Goal: Transaction & Acquisition: Purchase product/service

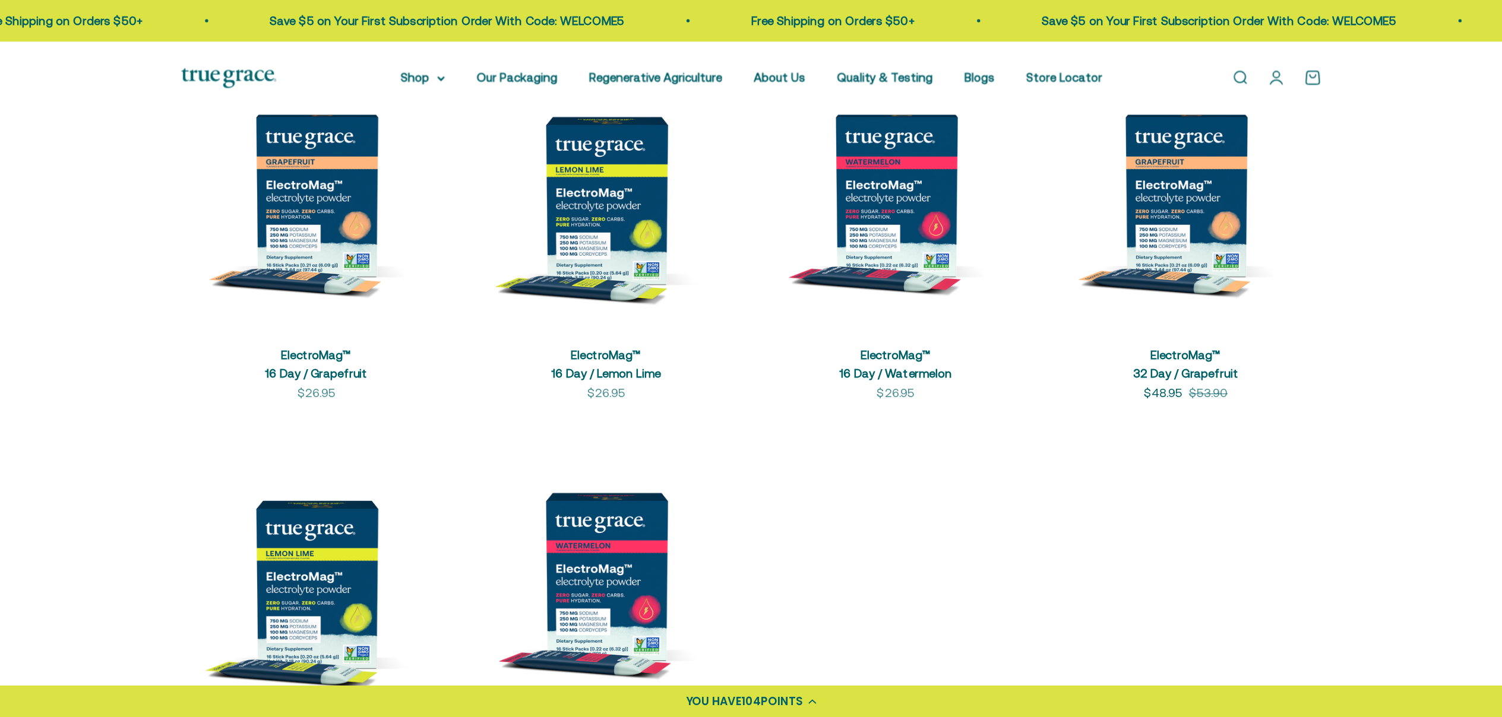
scroll to position [297, 0]
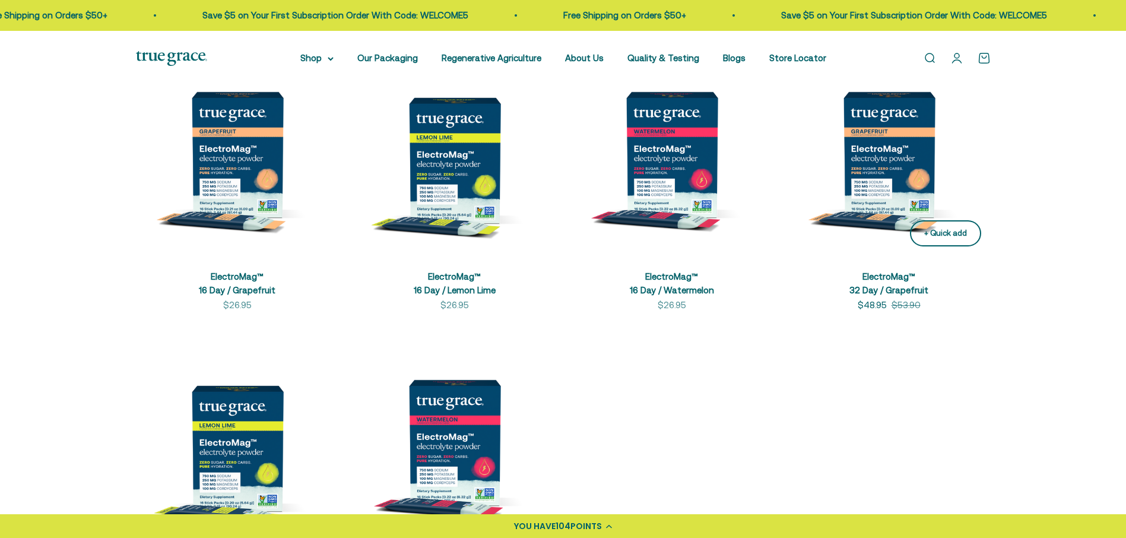
click at [945, 227] on div "+ Quick add" at bounding box center [946, 233] width 43 height 12
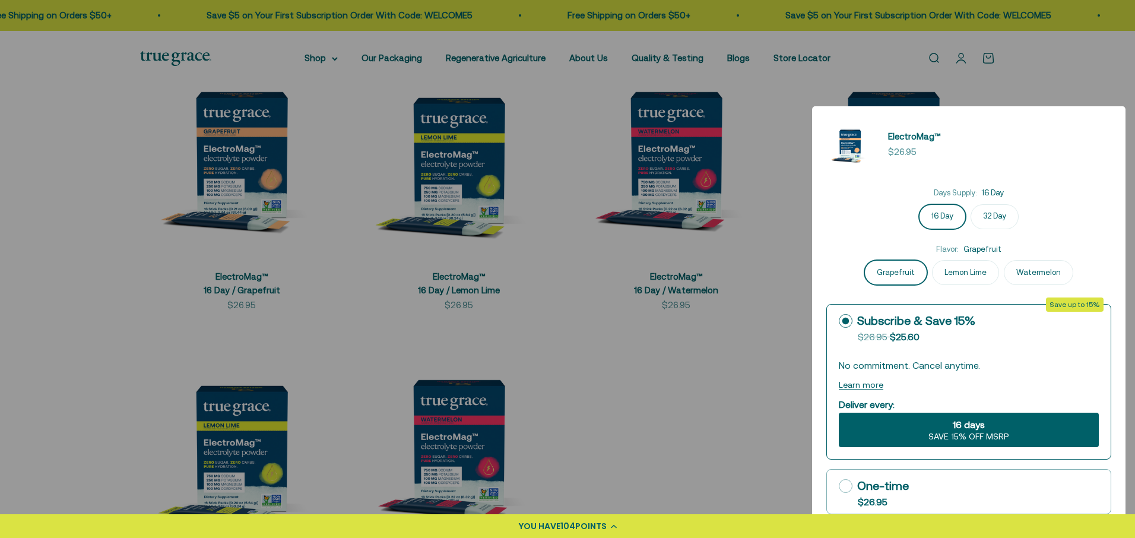
click at [999, 219] on label "32 Day" at bounding box center [995, 216] width 48 height 25
click at [970, 204] on input "32 Day" at bounding box center [969, 204] width 1 height 1
radio input "true"
click at [843, 482] on icon at bounding box center [846, 486] width 14 height 14
click at [839, 486] on input "One-time $26.95" at bounding box center [838, 486] width 1 height 1
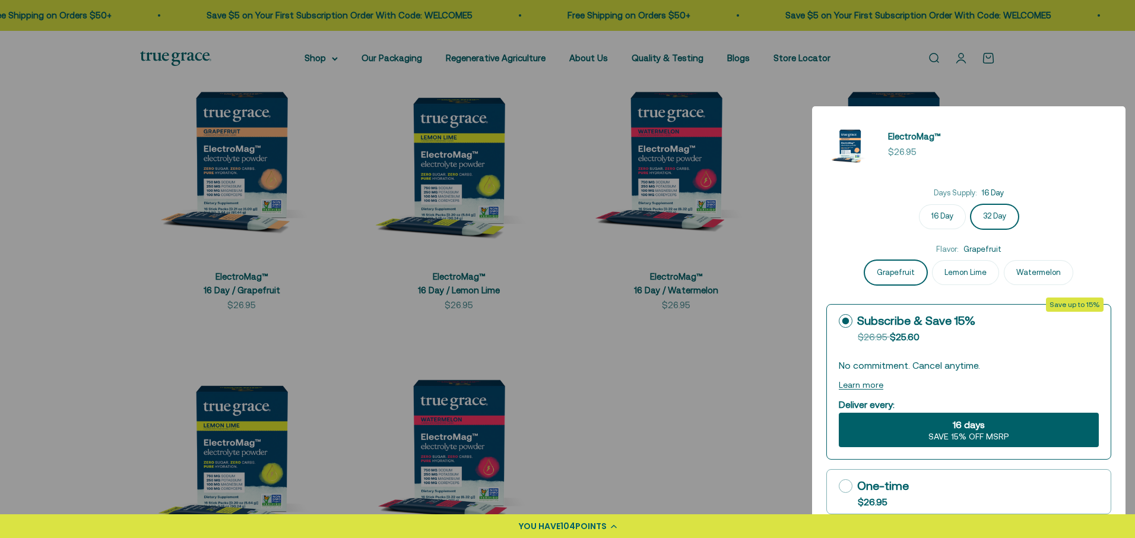
radio input "true"
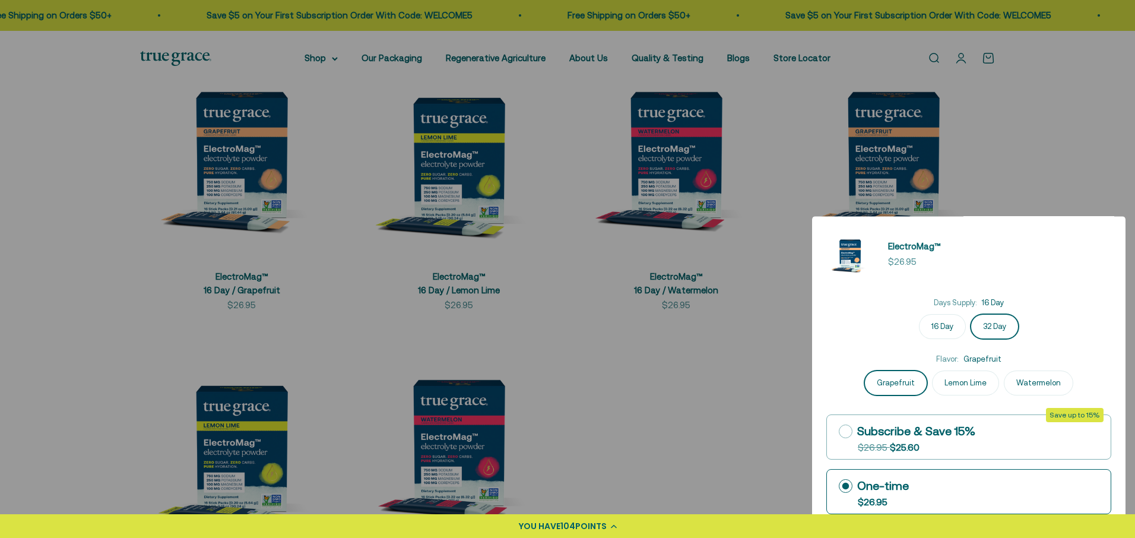
click at [966, 494] on label "One-time $26.95" at bounding box center [969, 492] width 284 height 44
click at [839, 486] on input "One-time $26.95" at bounding box center [838, 486] width 1 height 1
drag, startPoint x: 1129, startPoint y: 379, endPoint x: 1131, endPoint y: 416, distance: 36.3
click at [1126, 416] on div at bounding box center [567, 269] width 1135 height 538
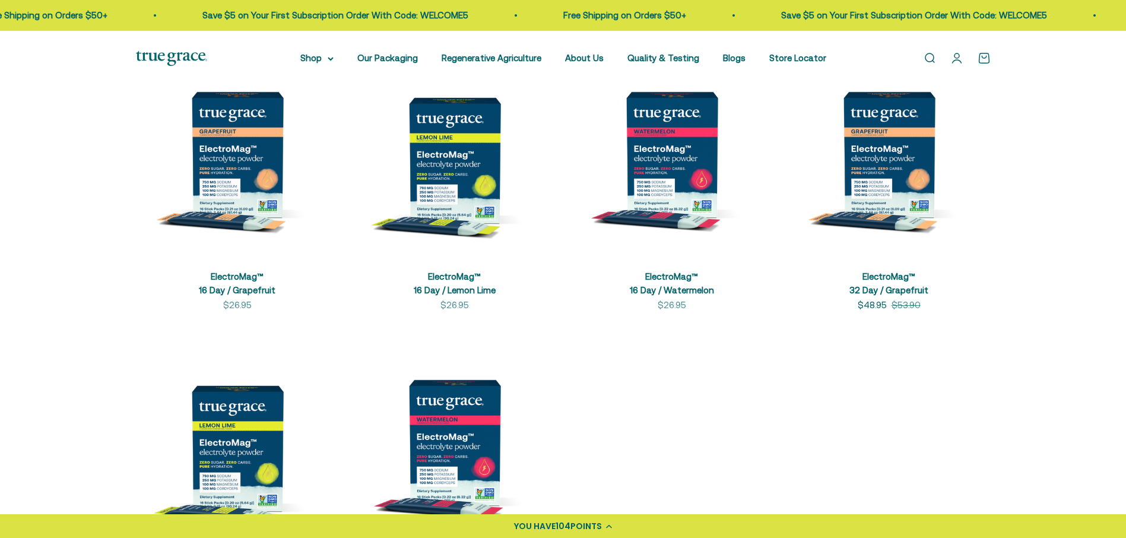
click at [983, 59] on link "Open cart 0" at bounding box center [984, 58] width 13 height 13
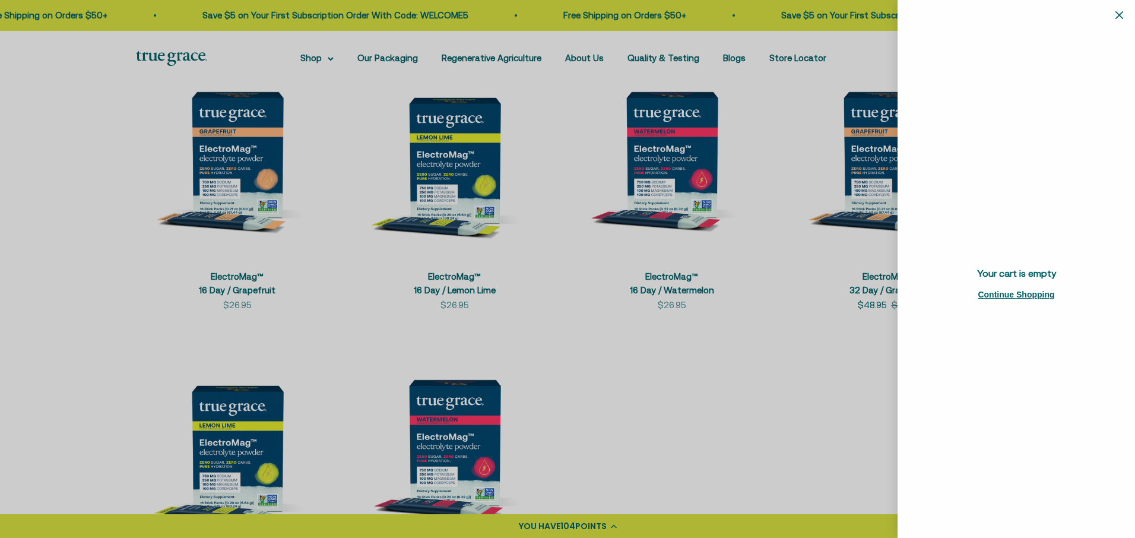
click at [1122, 12] on icon "Close" at bounding box center [1120, 15] width 8 height 8
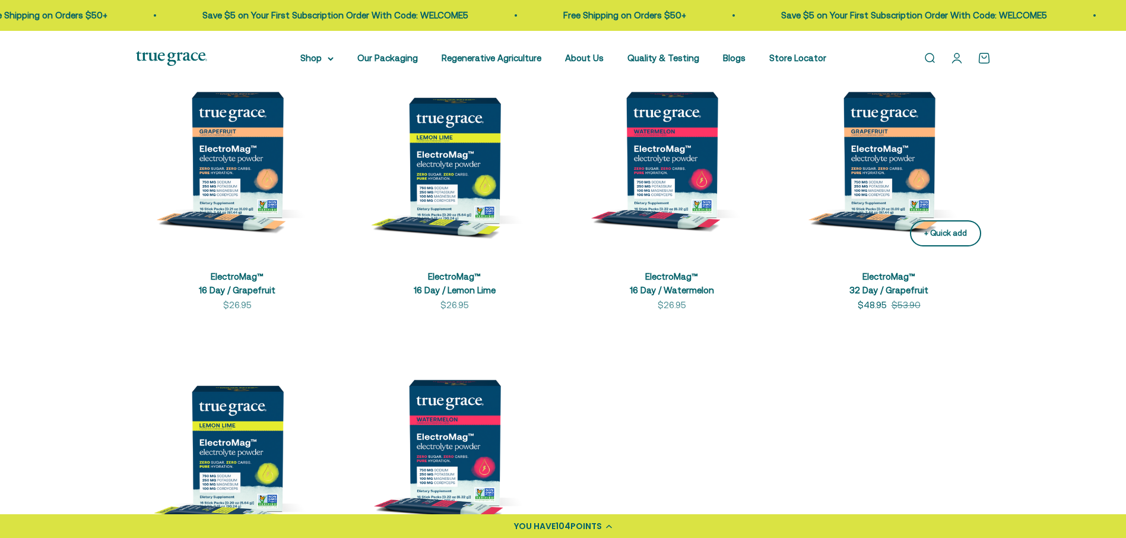
click at [943, 232] on div "+ Quick add" at bounding box center [946, 233] width 43 height 12
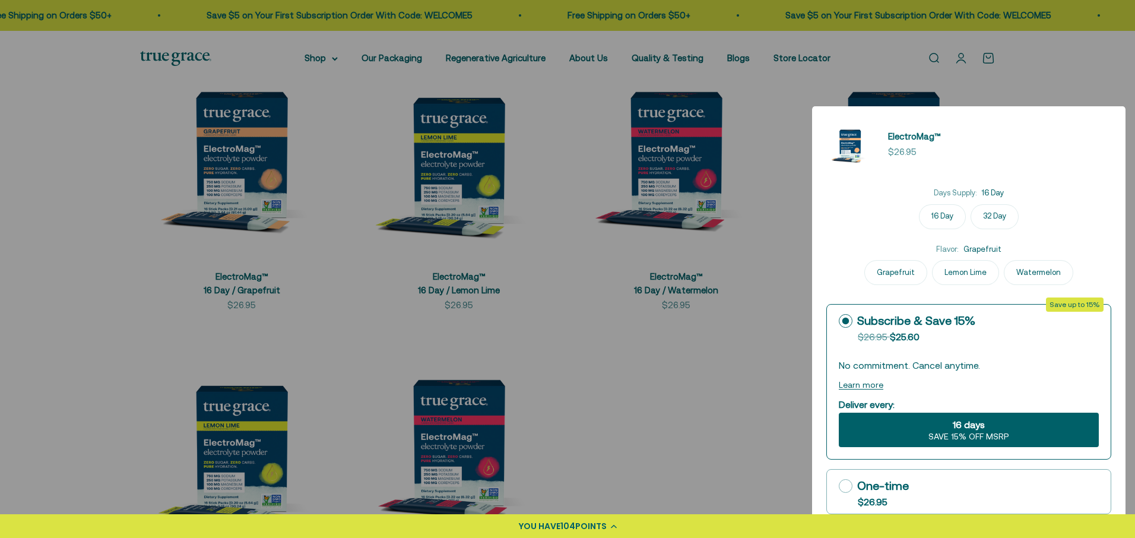
click at [849, 486] on icon at bounding box center [846, 486] width 14 height 14
click at [839, 486] on input "One-time $26.95" at bounding box center [838, 486] width 1 height 1
radio input "true"
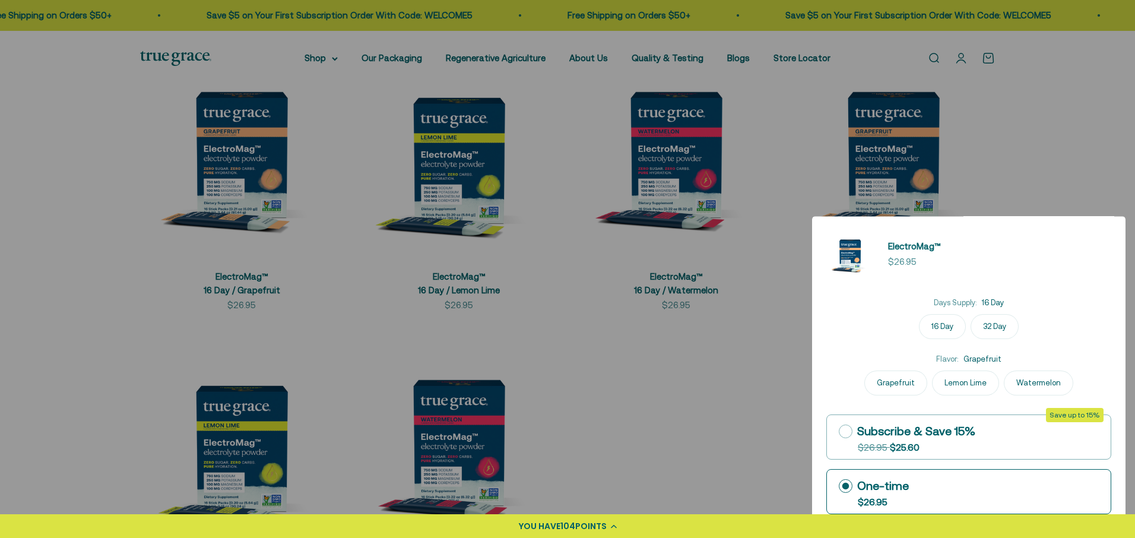
drag, startPoint x: 1131, startPoint y: 427, endPoint x: 1130, endPoint y: 470, distance: 43.4
click at [1126, 470] on div at bounding box center [567, 269] width 1135 height 538
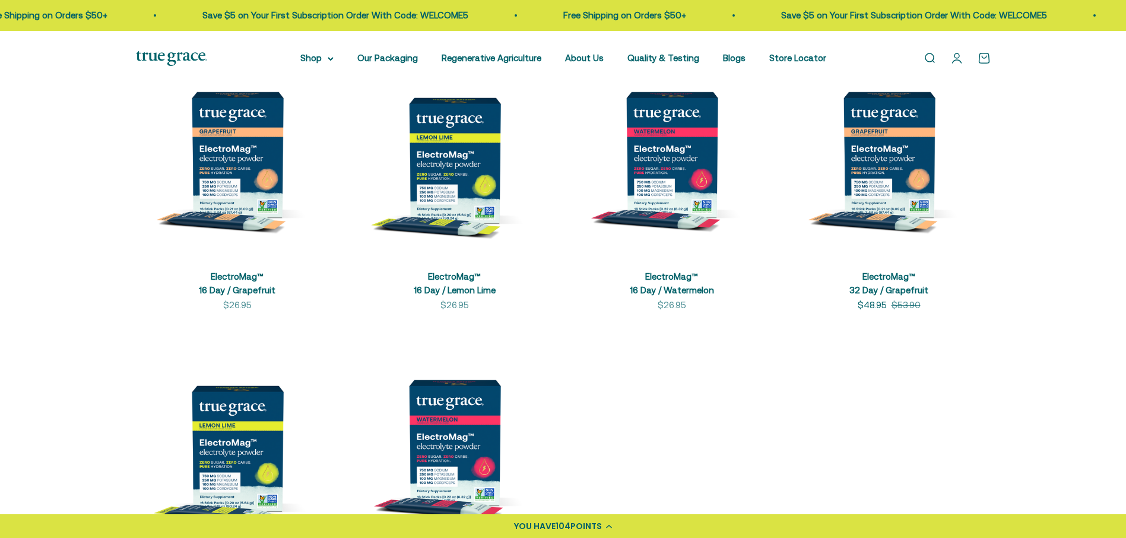
click at [982, 55] on link "Open cart 0" at bounding box center [984, 58] width 13 height 13
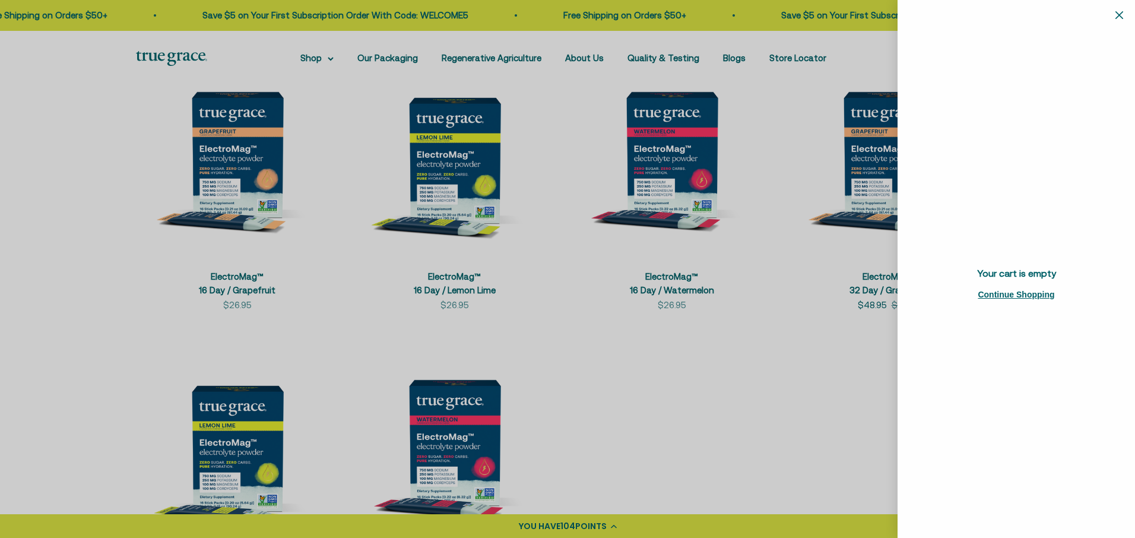
click at [1120, 18] on icon "Close" at bounding box center [1120, 15] width 8 height 8
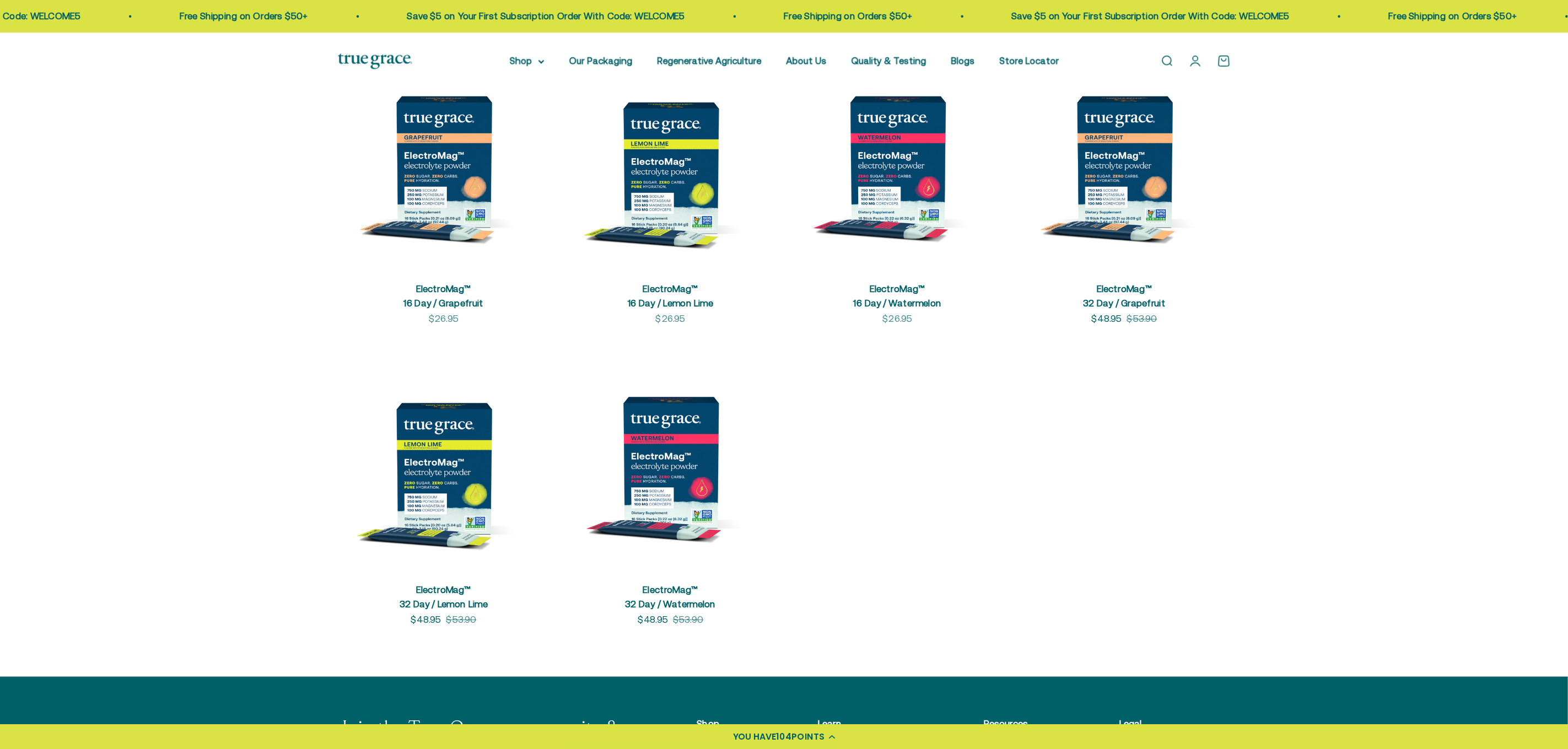
scroll to position [275, 0]
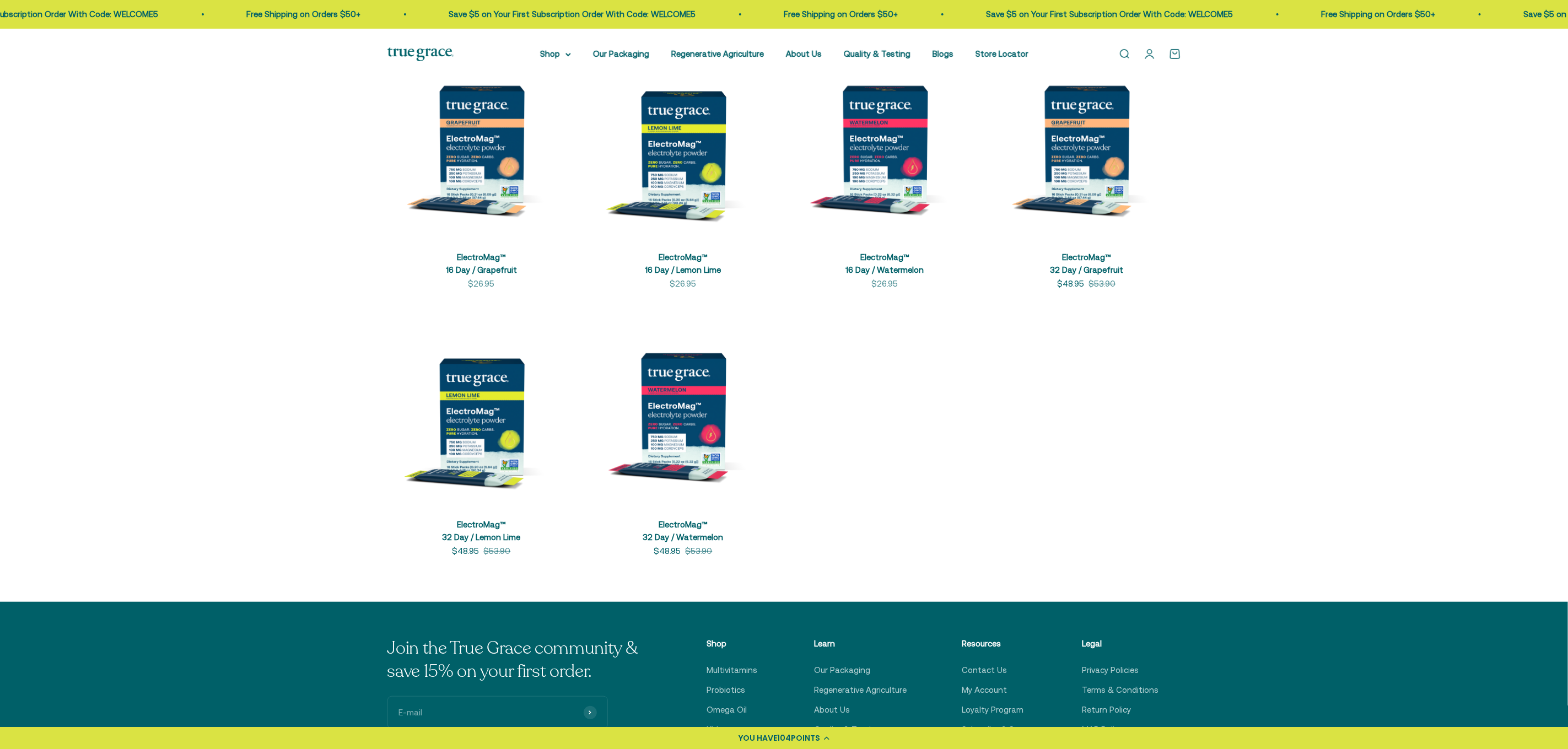
drag, startPoint x: 1030, startPoint y: 0, endPoint x: 1130, endPoint y: 414, distance: 425.9
click at [1045, 414] on product-list "+ Quick add ElectroMag™ 16 Day / Grapefruit Sale price $26.95 + Quick add Elect…" at bounding box center [784, 303] width 794 height 508
click at [1045, 163] on img at bounding box center [1086, 143] width 188 height 188
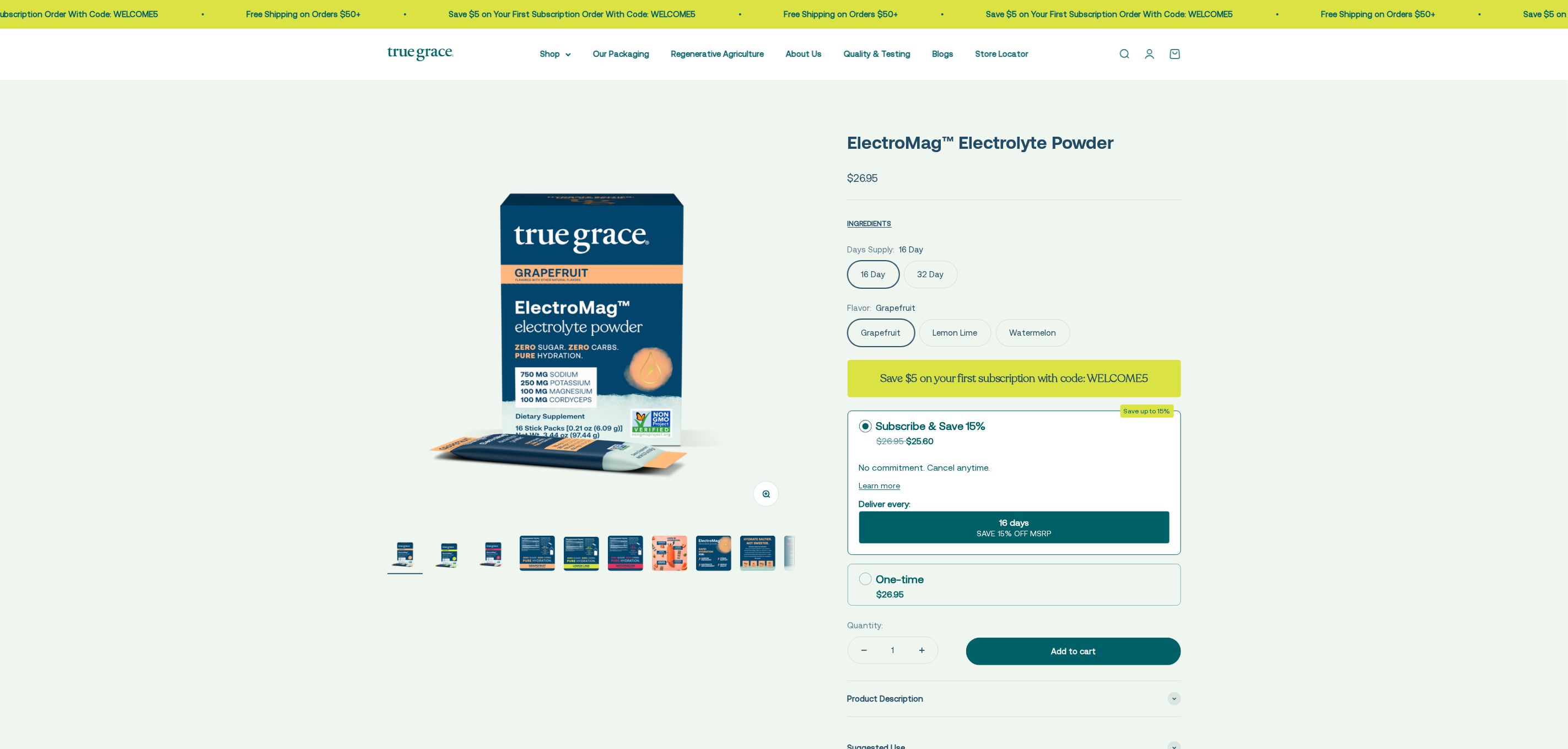
click at [933, 275] on label "32 Day" at bounding box center [931, 275] width 54 height 28
click at [848, 261] on input "32 Day" at bounding box center [848, 260] width 1 height 1
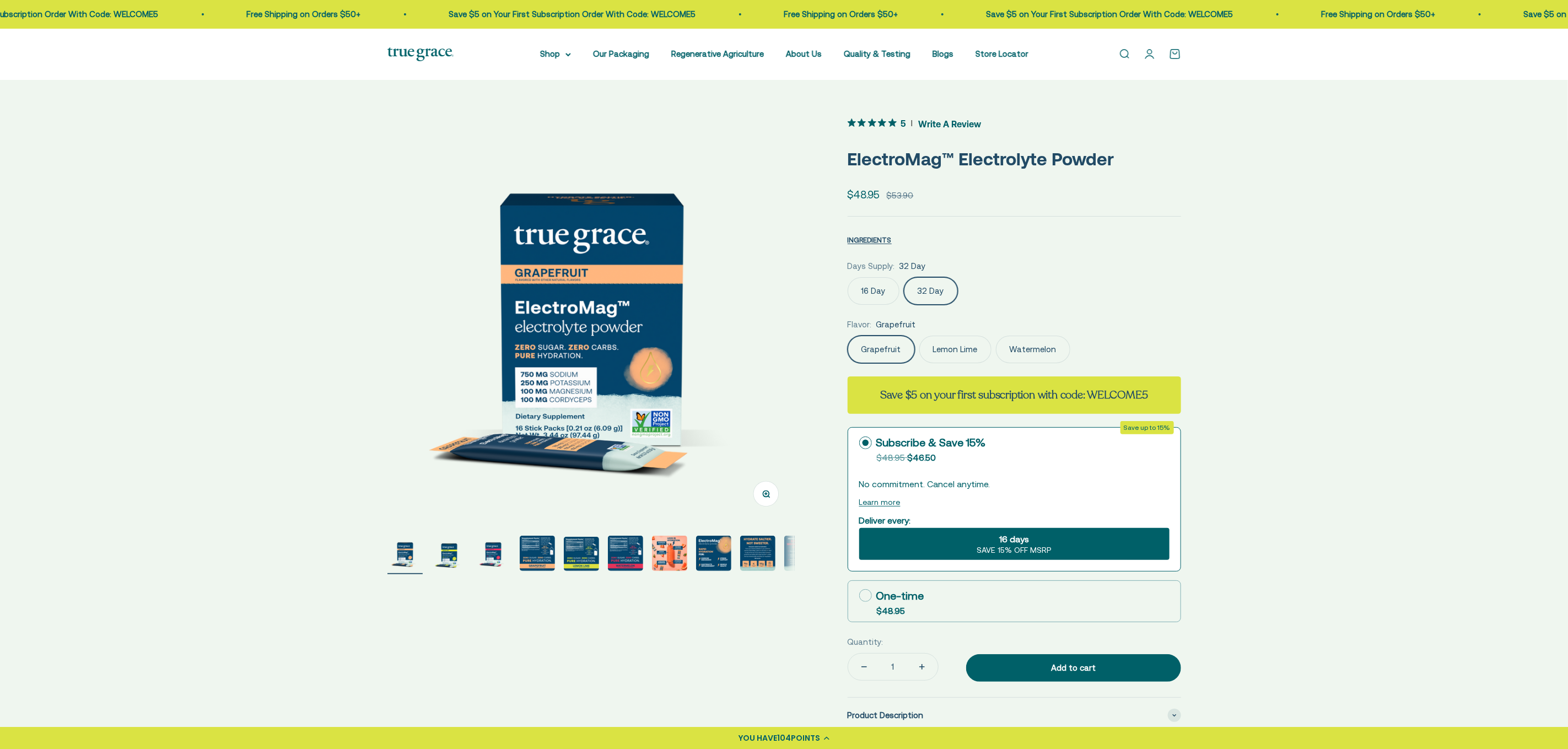
click at [865, 595] on icon at bounding box center [866, 596] width 13 height 13
click at [860, 595] on input "One-time $48.95" at bounding box center [859, 595] width 1 height 1
radio input "true"
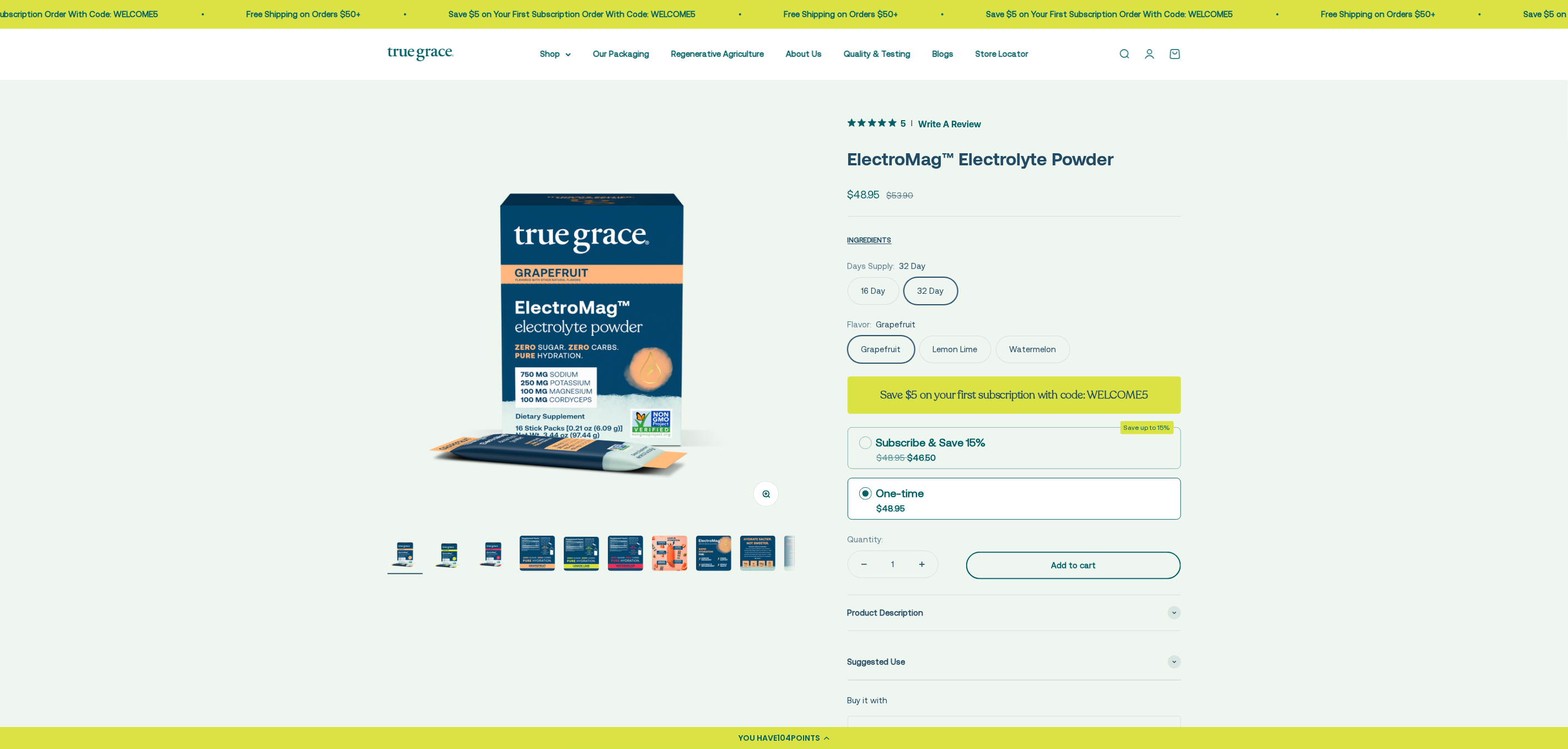
click at [1070, 568] on div "Add to cart" at bounding box center [1074, 565] width 171 height 13
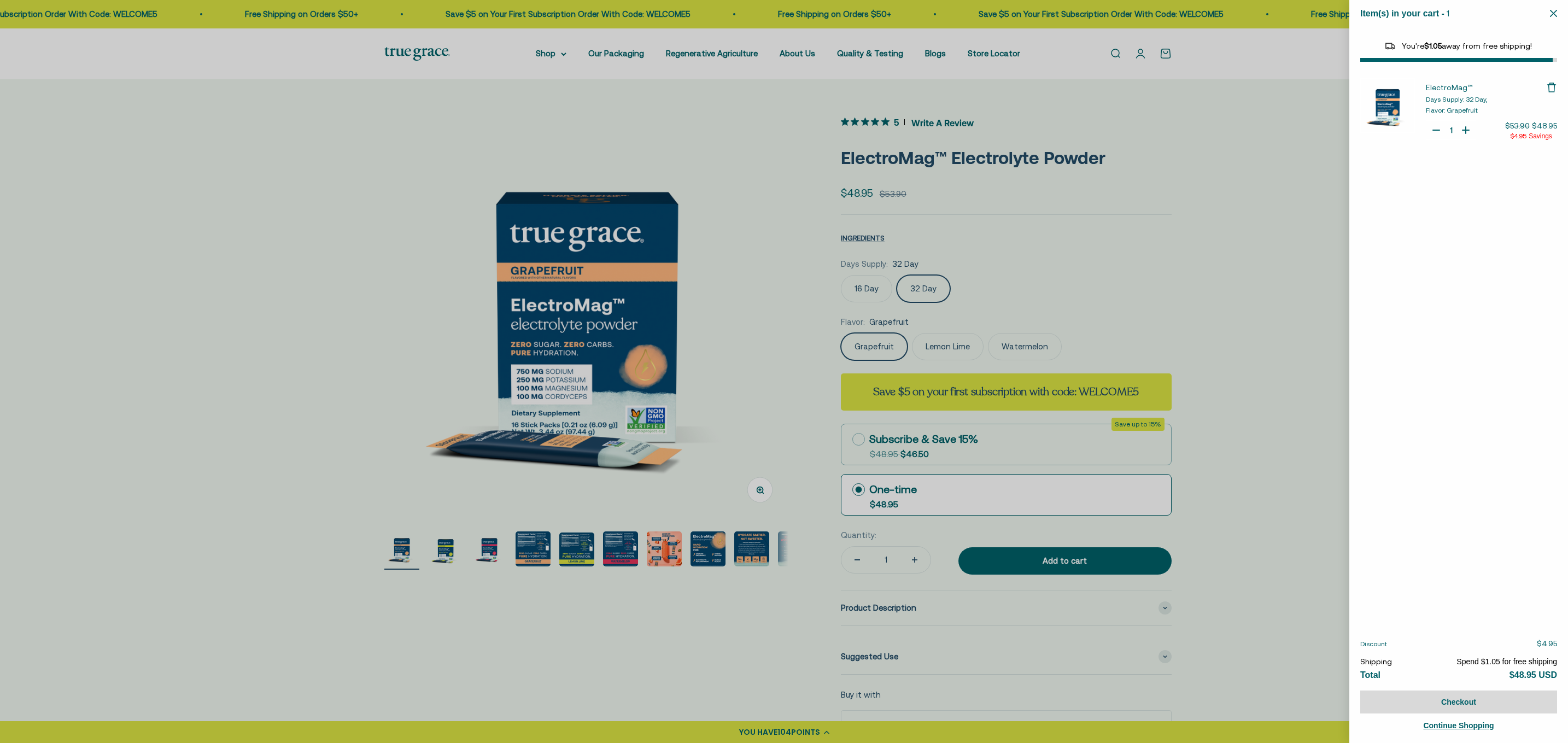
select select "44163639509206"
select select "40055698129088"
click at [1183, 267] on div at bounding box center [784, 371] width 1568 height 743
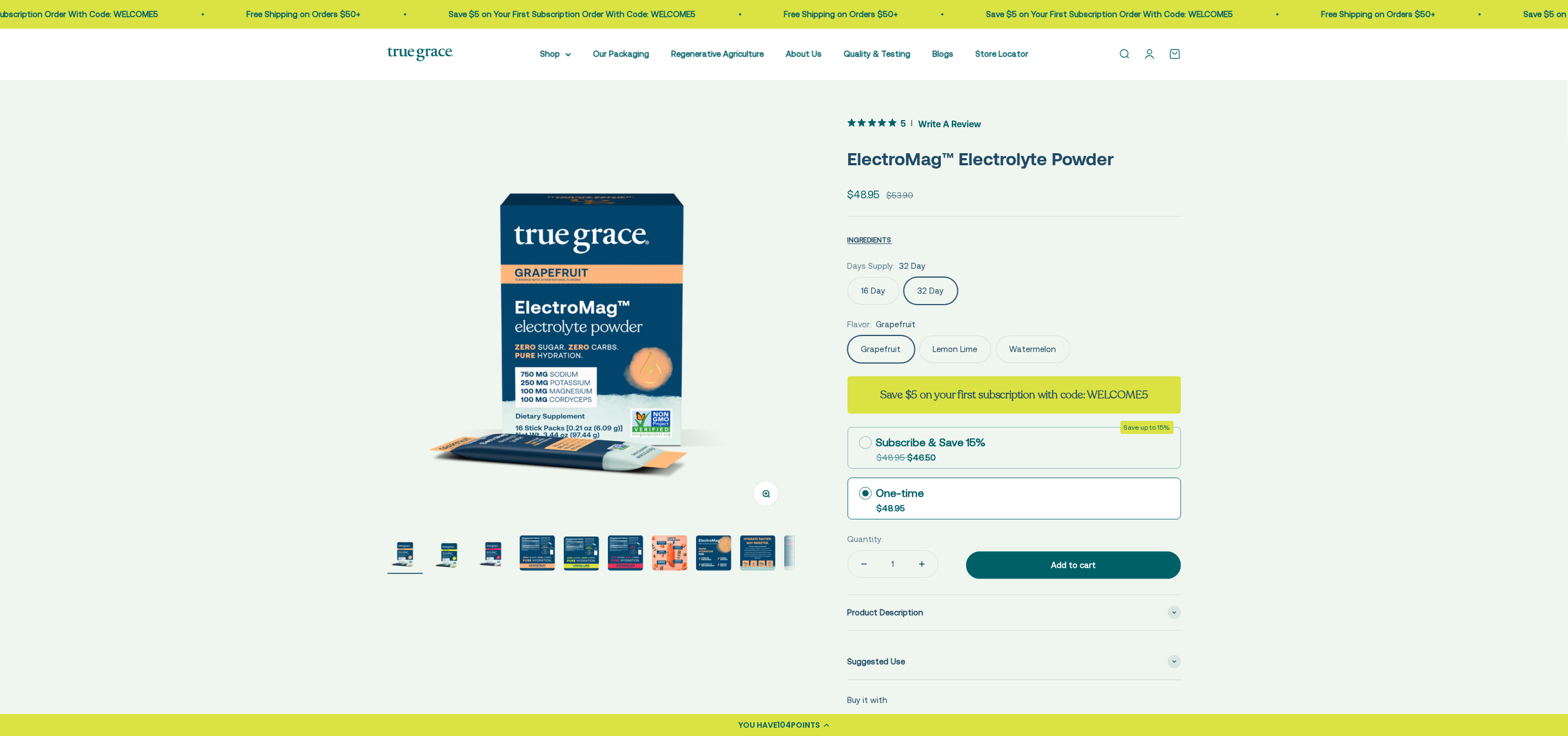
click at [963, 342] on label "Lemon Lime" at bounding box center [955, 350] width 72 height 28
click at [848, 336] on input "Lemon Lime" at bounding box center [848, 335] width 1 height 1
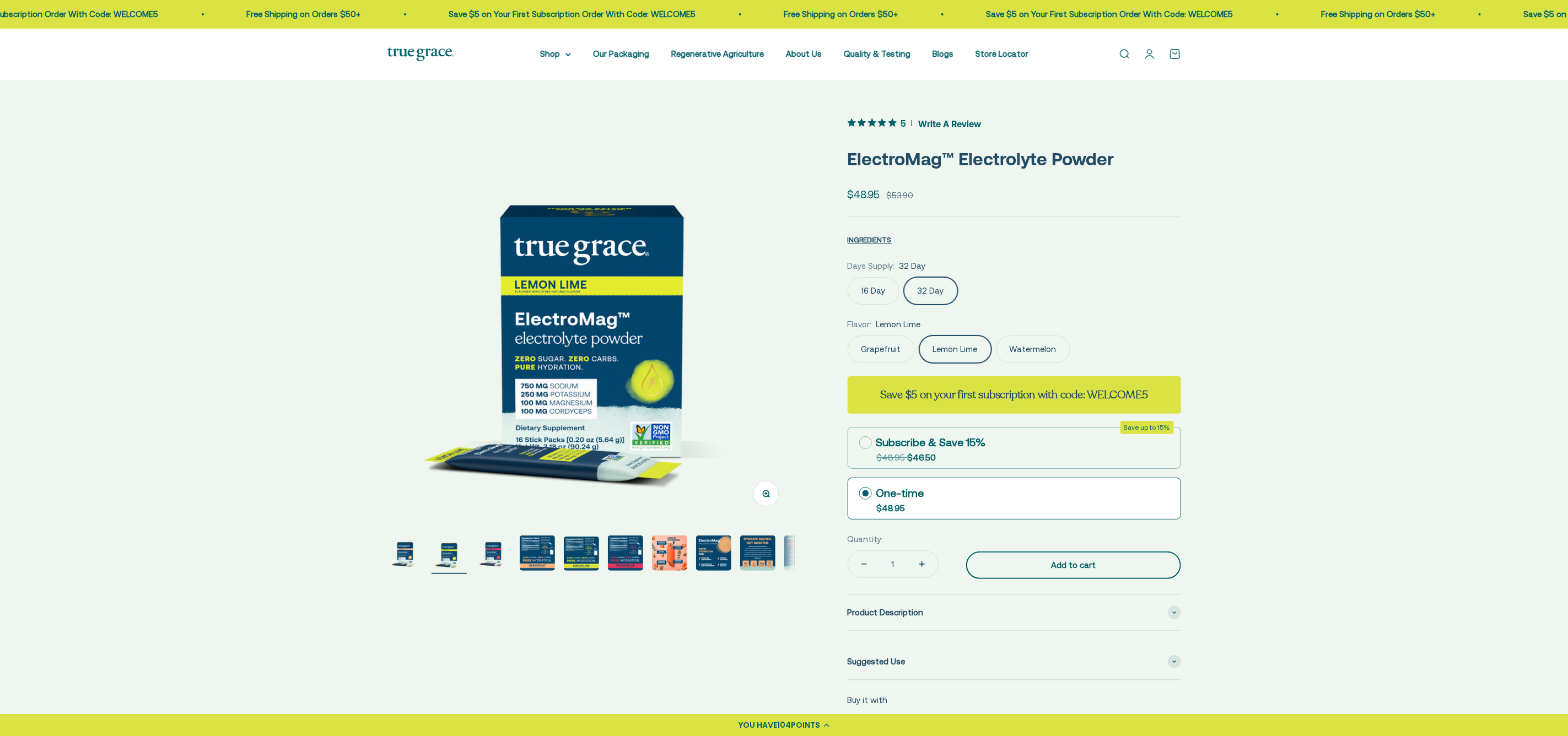
click at [1010, 568] on div "Add to cart" at bounding box center [1074, 565] width 171 height 13
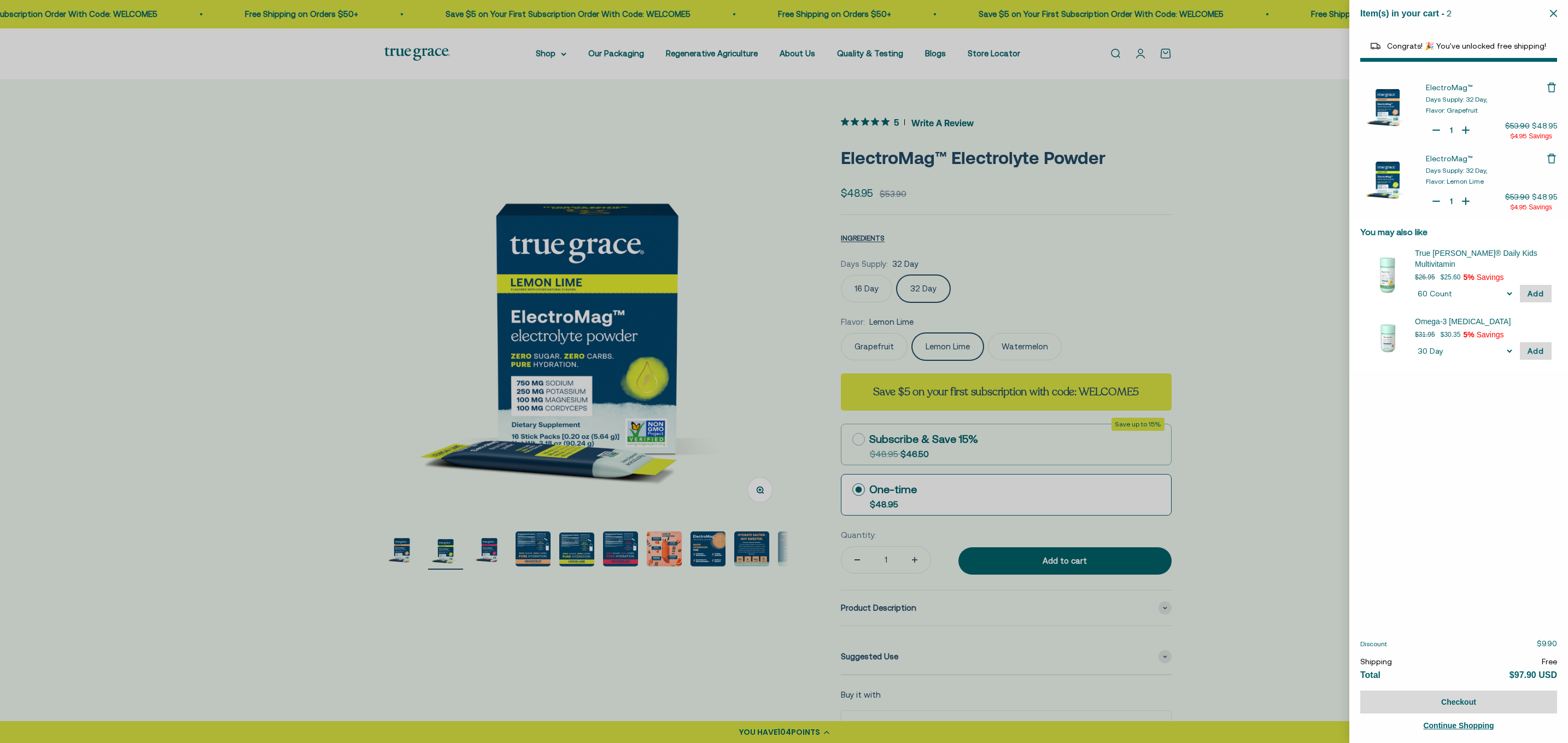
click at [1279, 219] on div at bounding box center [784, 371] width 1568 height 743
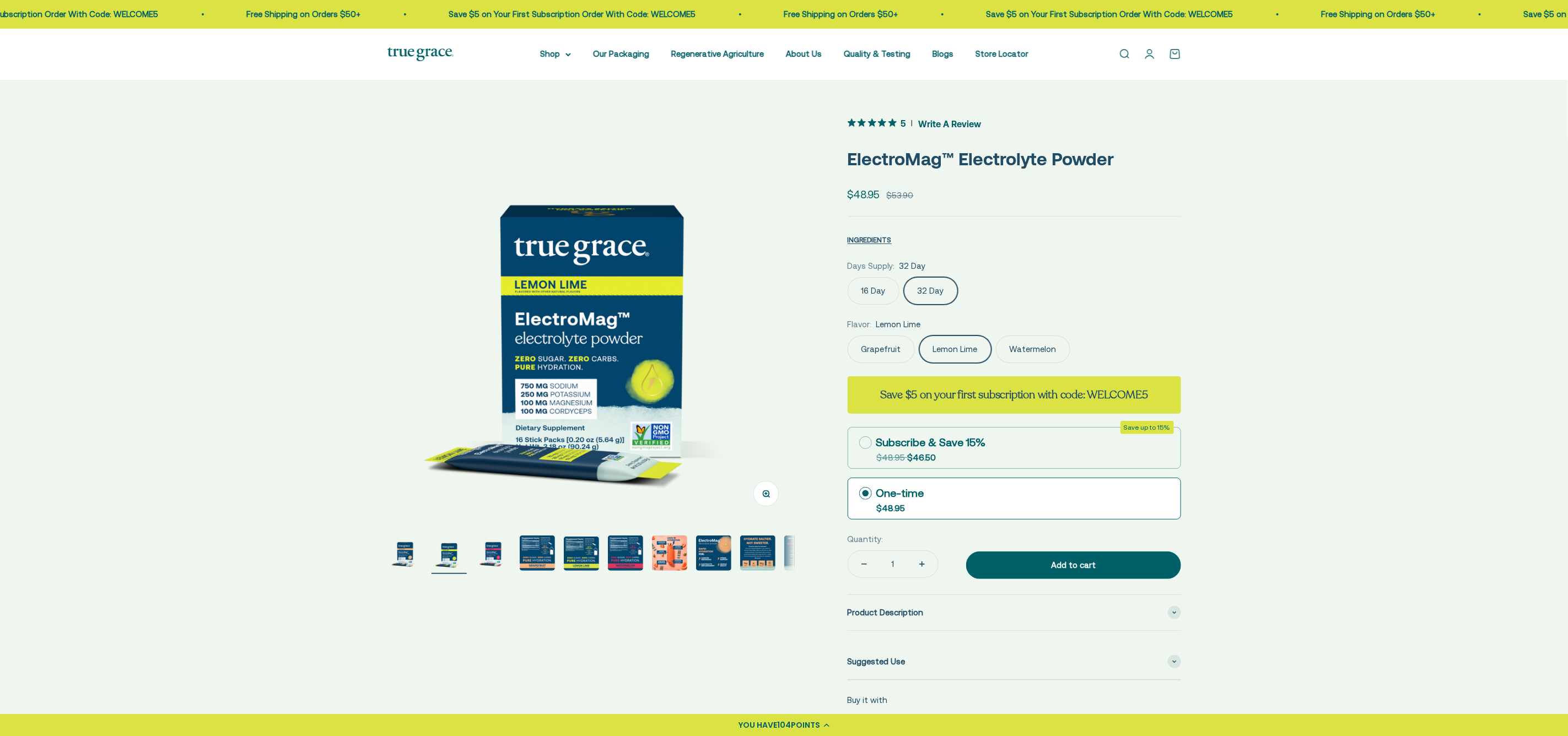
click at [1025, 349] on label "Watermelon" at bounding box center [1033, 350] width 74 height 28
click at [848, 336] on input "Watermelon" at bounding box center [848, 335] width 1 height 1
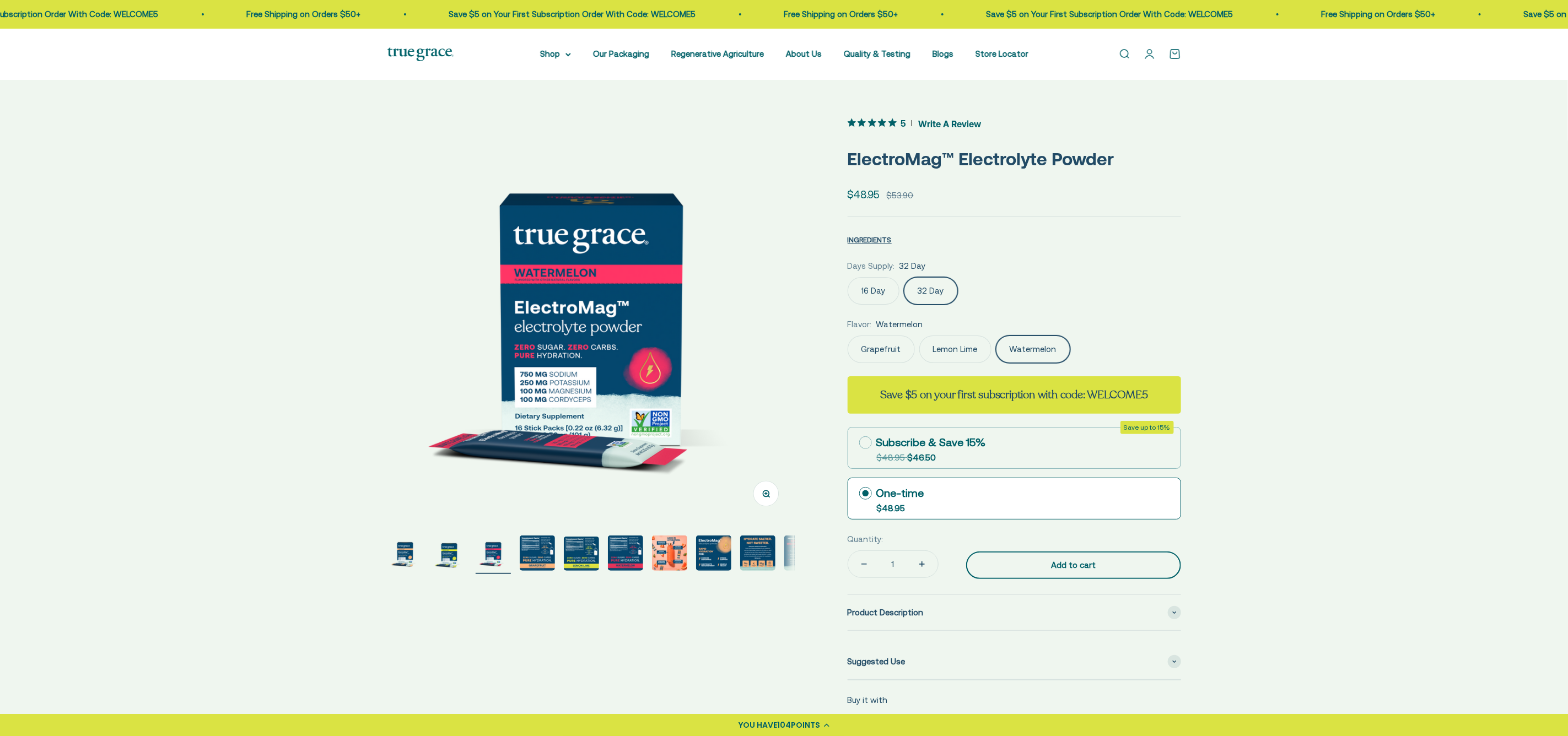
click at [1083, 569] on div "Add to cart" at bounding box center [1074, 565] width 171 height 13
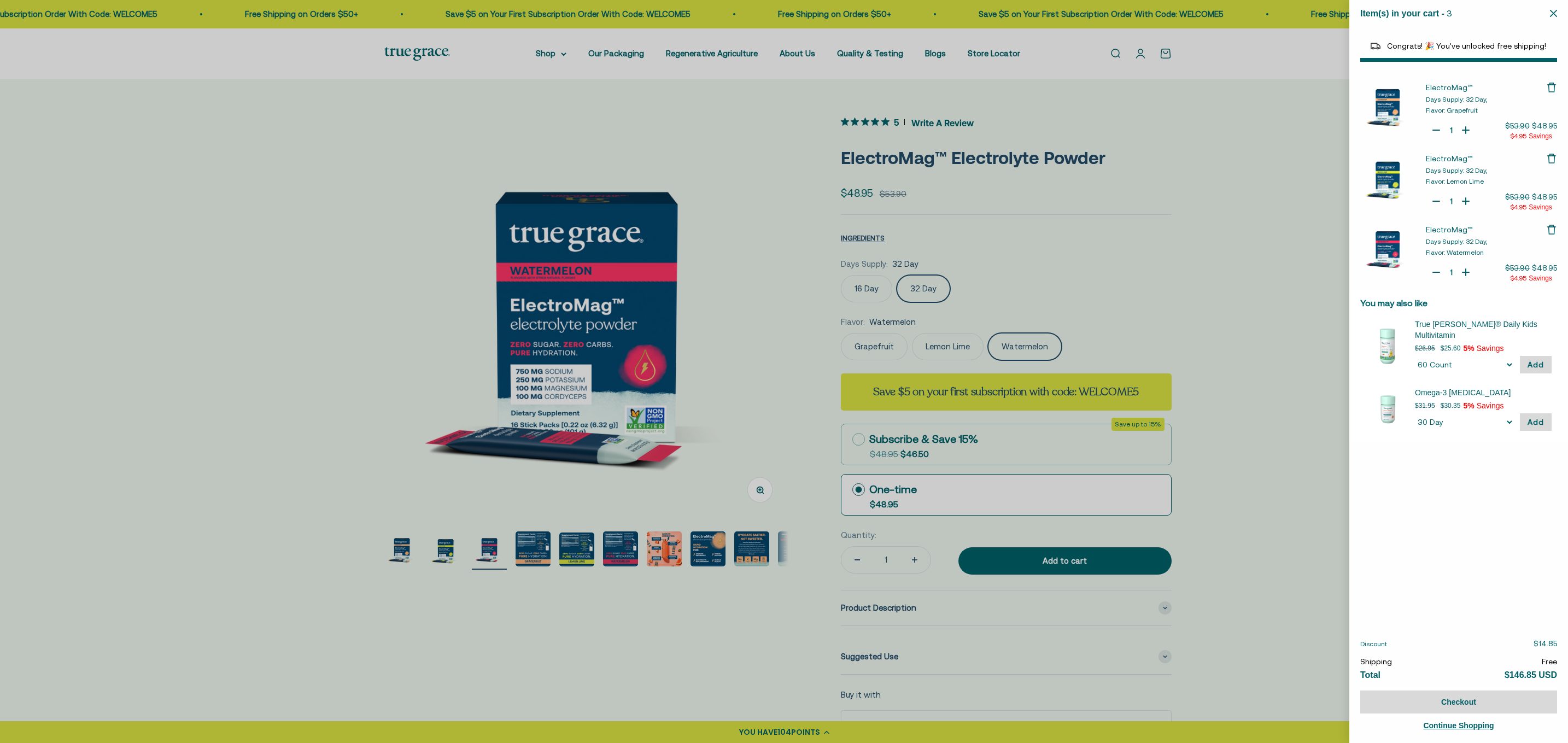
click at [1552, 14] on icon "Close" at bounding box center [1553, 14] width 7 height 7
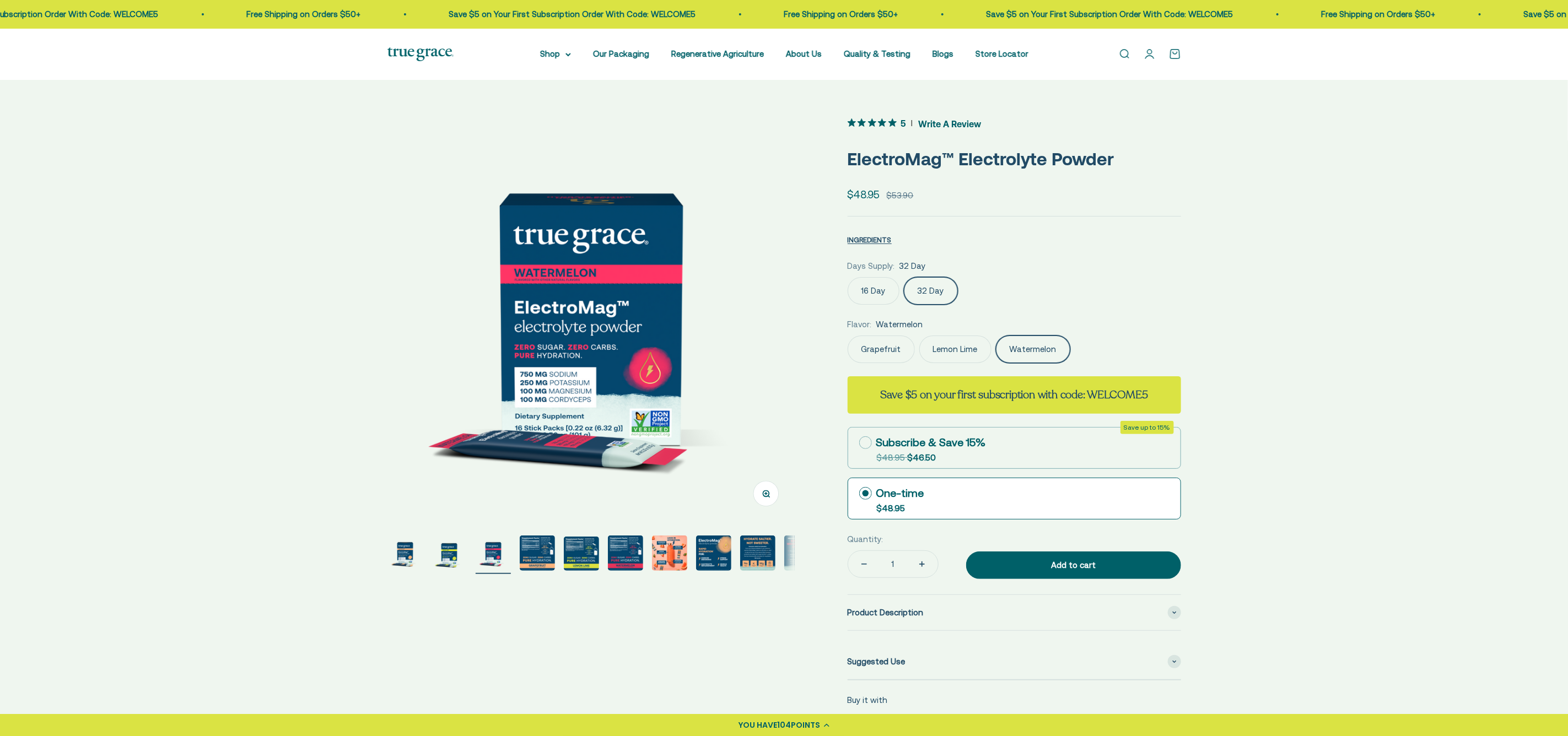
click at [1151, 54] on link "Open account page" at bounding box center [1149, 54] width 12 height 12
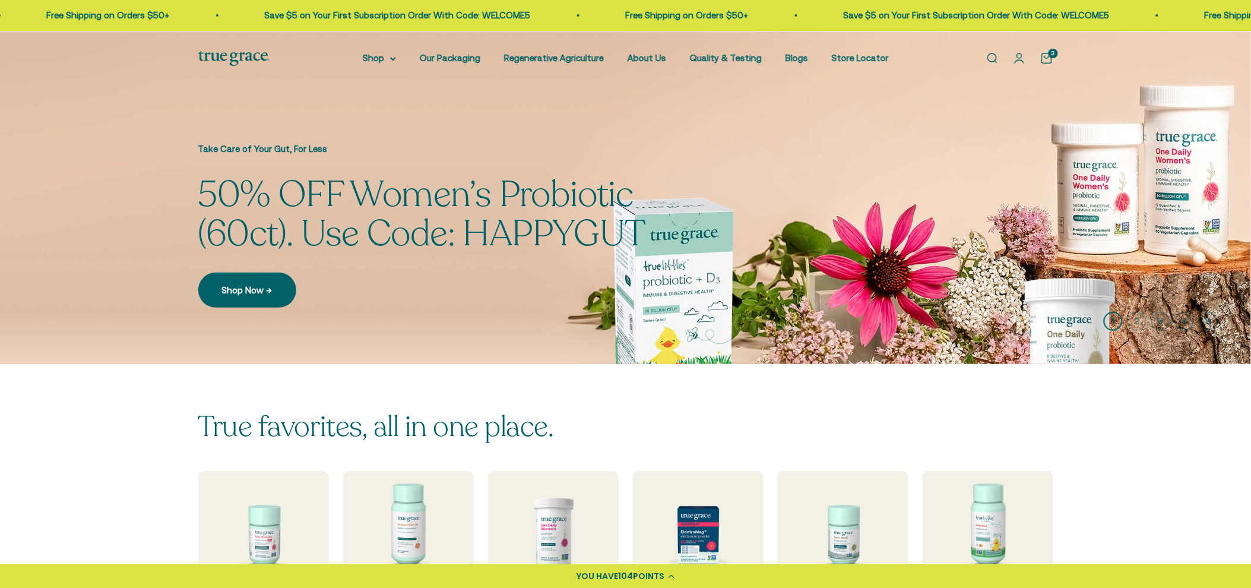
drag, startPoint x: 0, startPoint y: 0, endPoint x: 1126, endPoint y: 489, distance: 1227.3
click at [1126, 489] on div "True favorites, all in one place. Multivitamins Omega-3's Probiotics Electrolyt…" at bounding box center [625, 507] width 1251 height 286
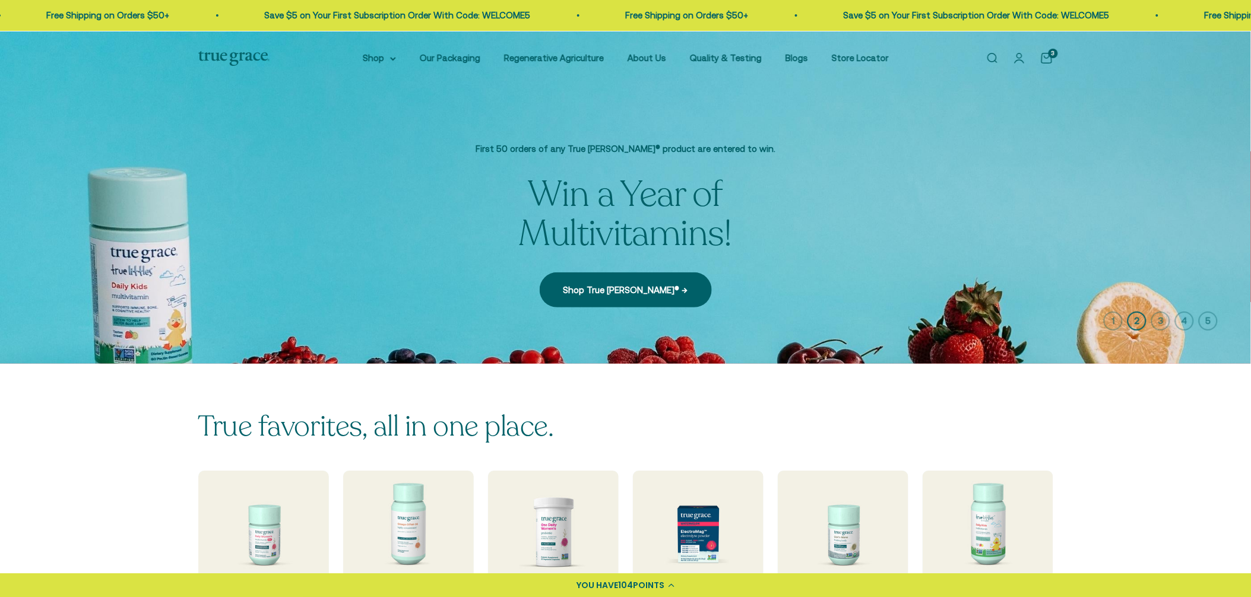
click at [633, 588] on span "104" at bounding box center [625, 586] width 15 height 12
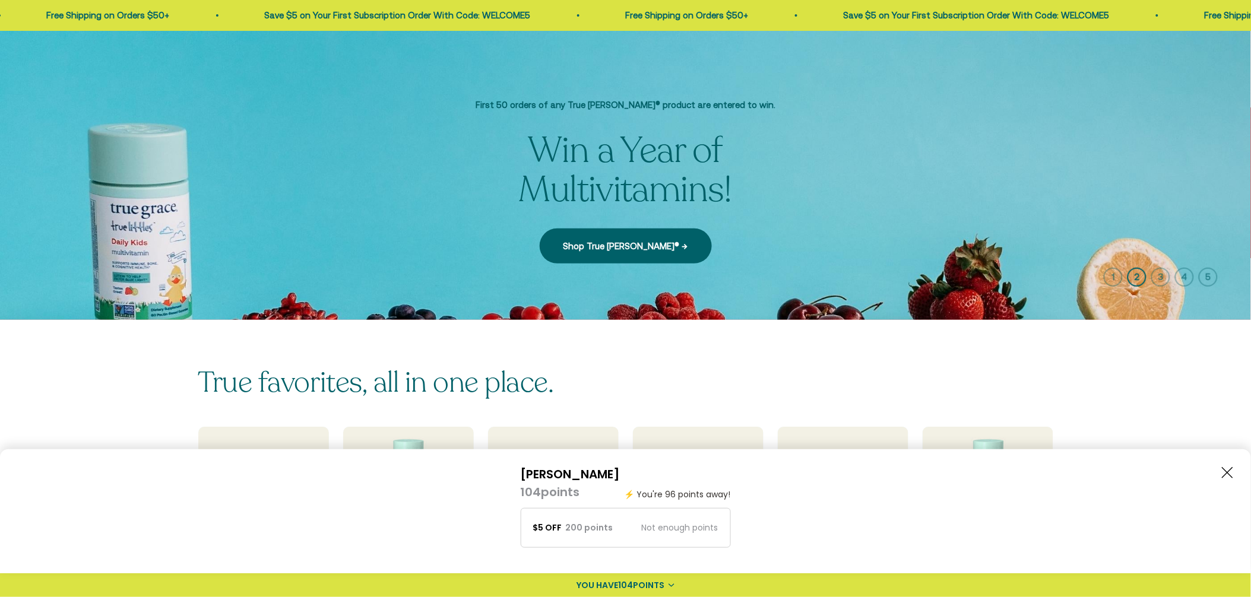
scroll to position [66, 0]
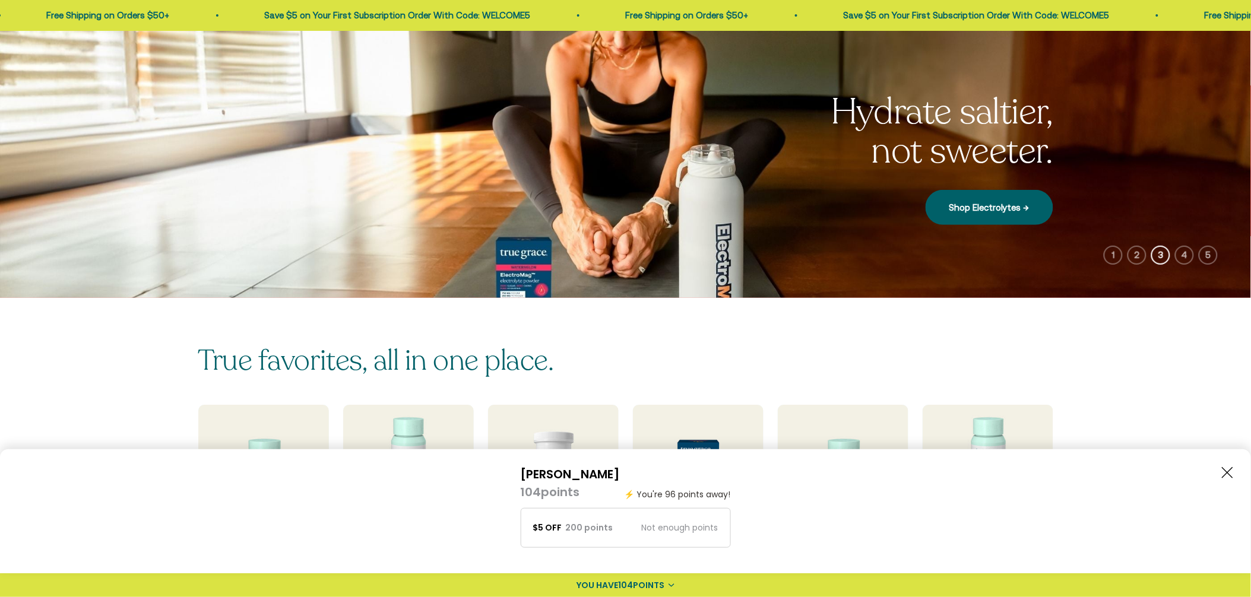
click at [1227, 470] on icon "Close button" at bounding box center [1227, 472] width 11 height 11
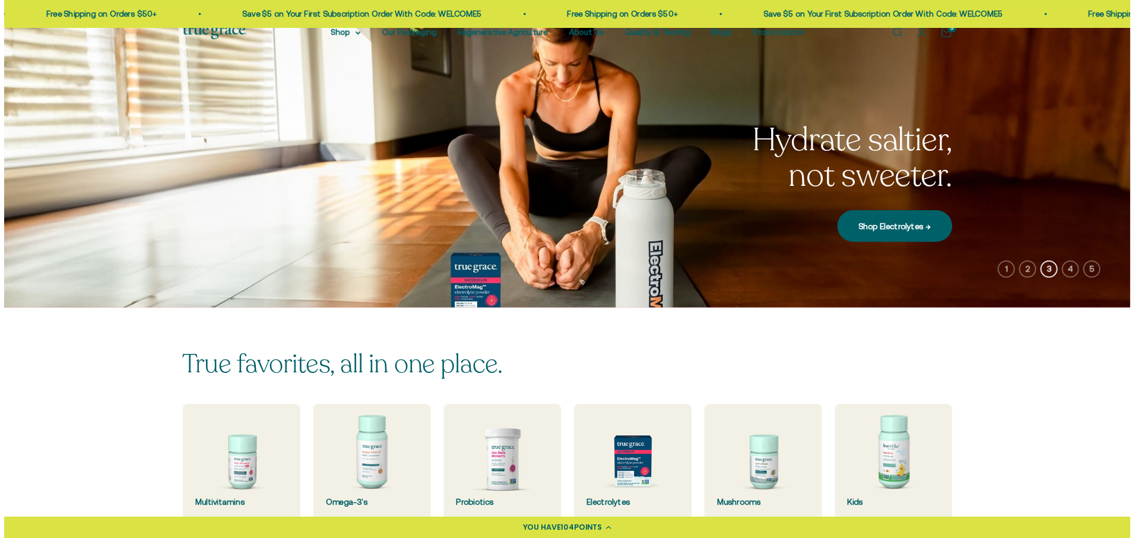
scroll to position [0, 0]
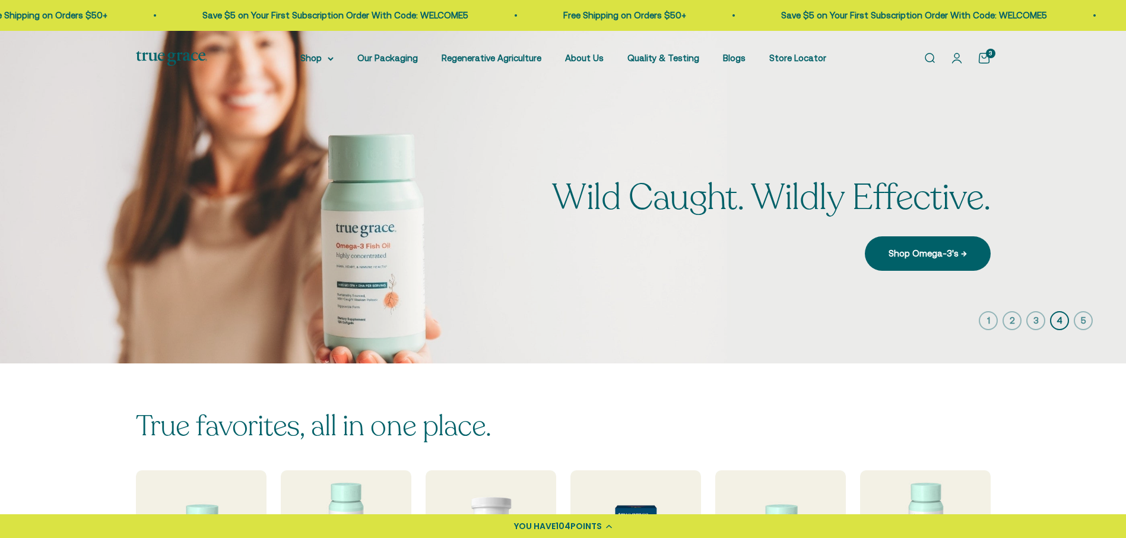
drag, startPoint x: 1230, startPoint y: 0, endPoint x: 1047, endPoint y: 435, distance: 471.6
click at [1047, 435] on div "True favorites, all in one place. Multivitamins Omega-3's Probiotics Electrolyt…" at bounding box center [563, 506] width 1126 height 286
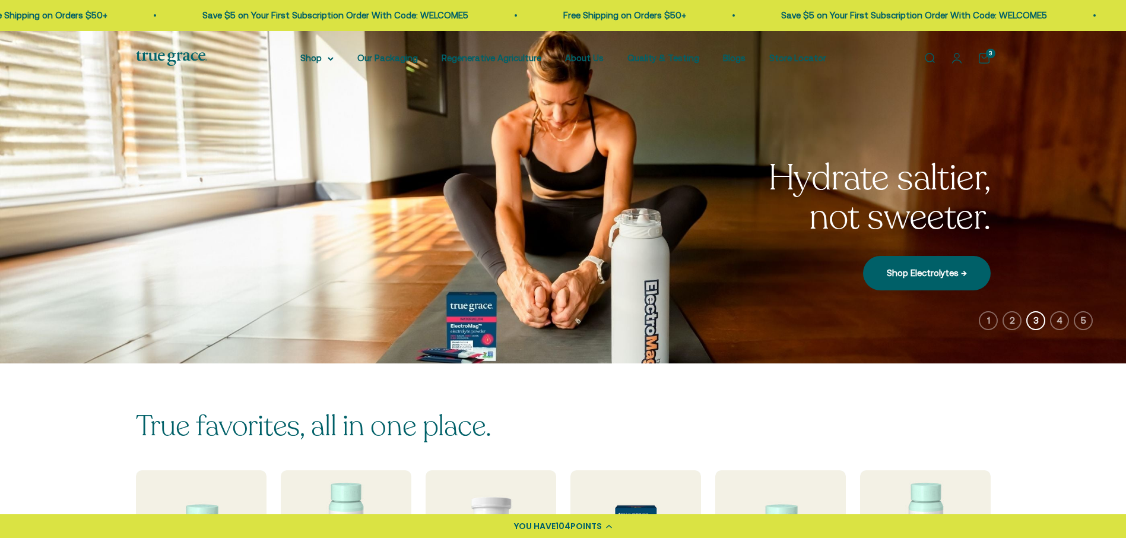
click at [986, 59] on link "Open cart 3" at bounding box center [984, 58] width 13 height 13
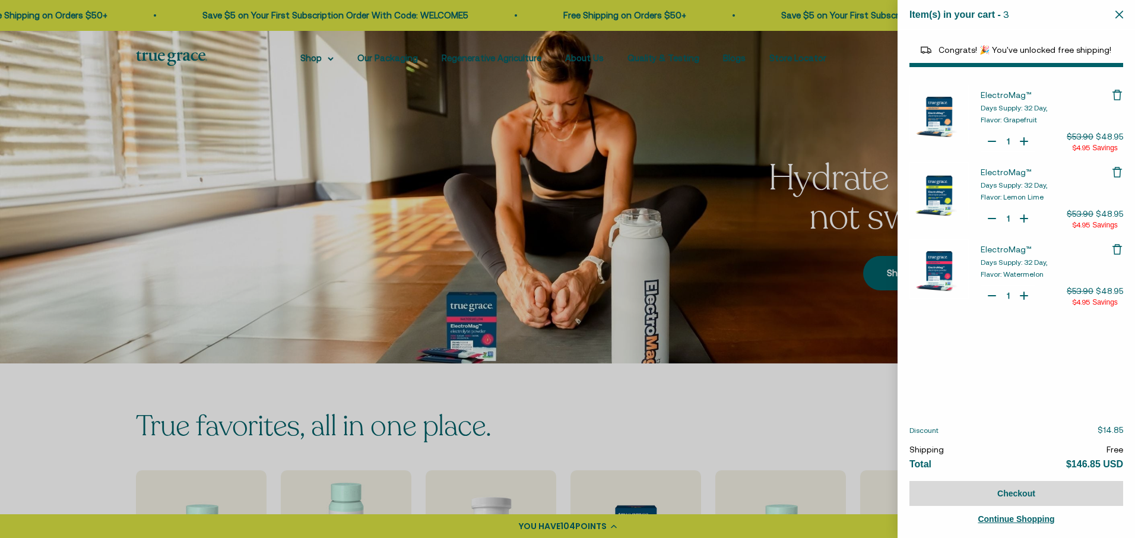
select select "44163639509206"
select select "40055698129088"
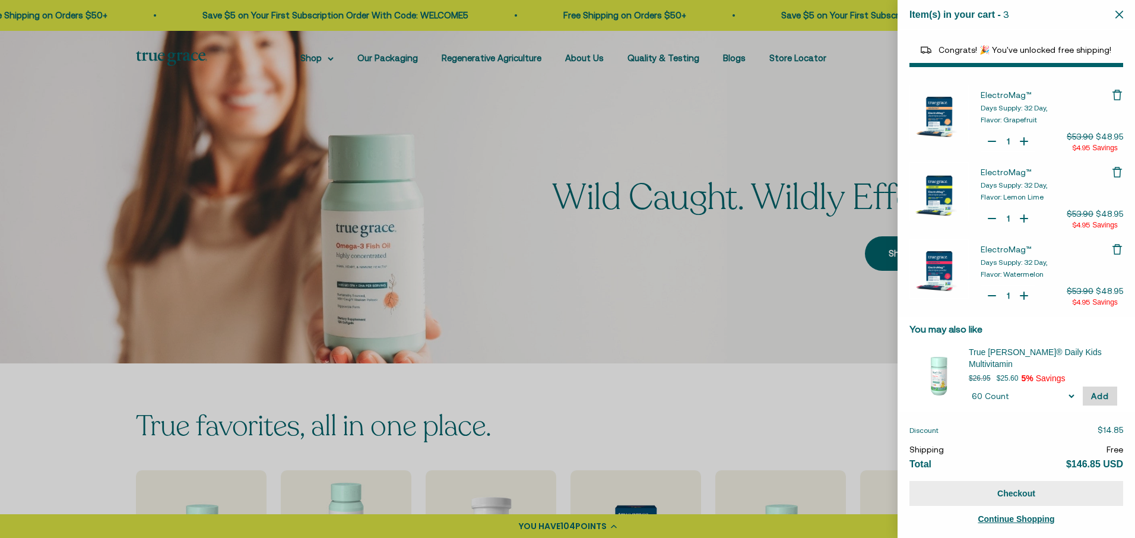
click at [1030, 491] on button "Checkout" at bounding box center [1017, 493] width 214 height 25
